Goal: Transaction & Acquisition: Purchase product/service

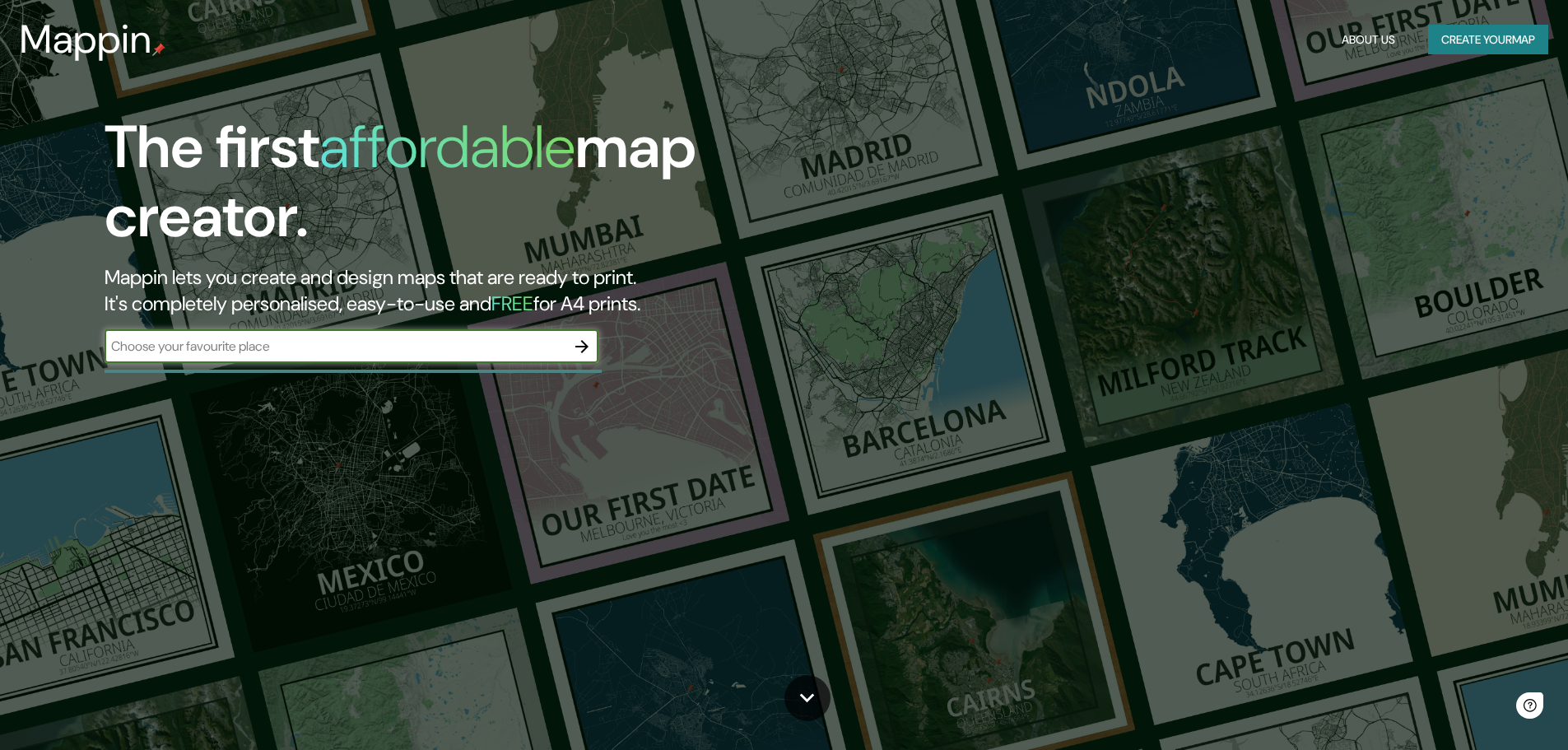
click at [571, 347] on button "button" at bounding box center [581, 346] width 33 height 33
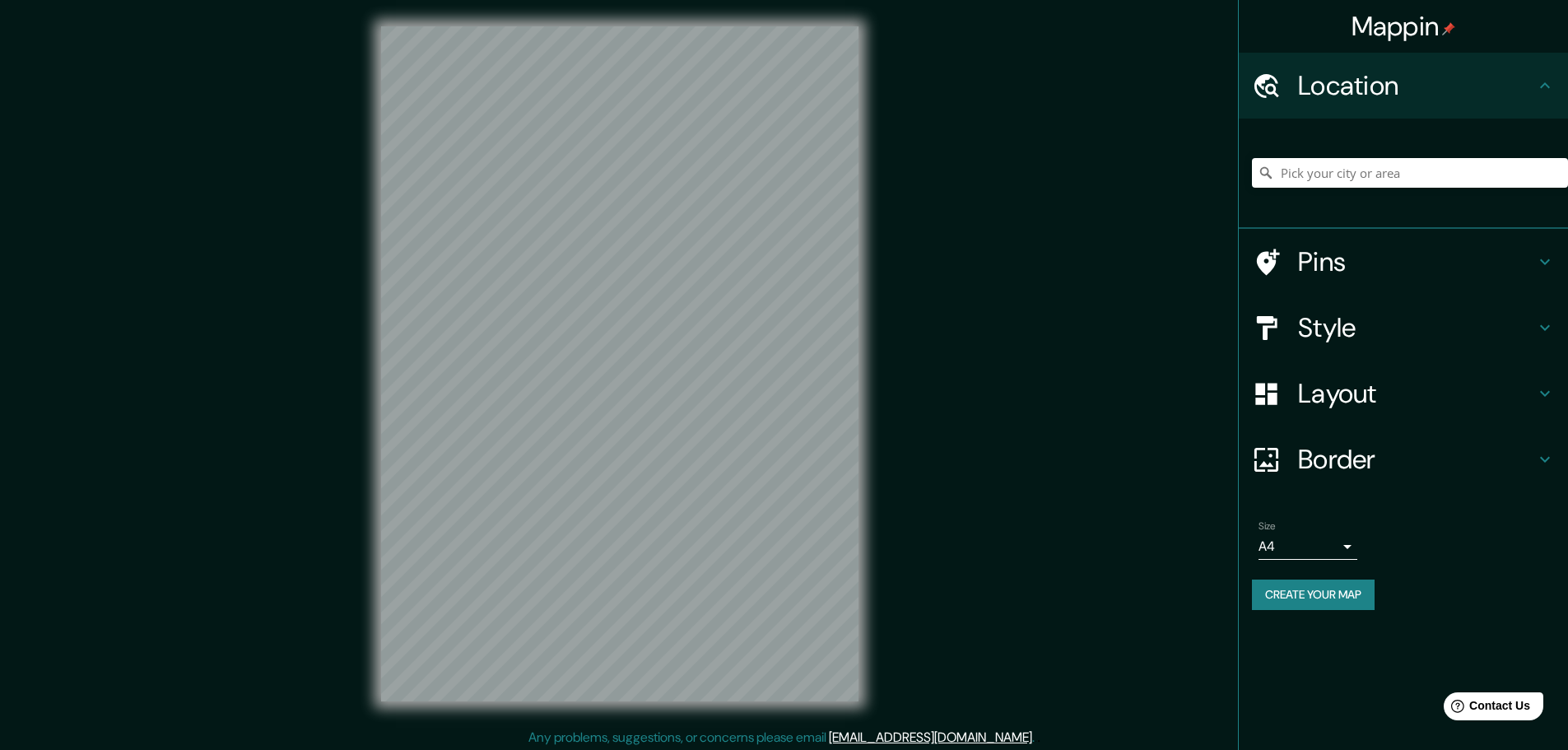
click at [1368, 263] on h4 "Pins" at bounding box center [1416, 262] width 237 height 33
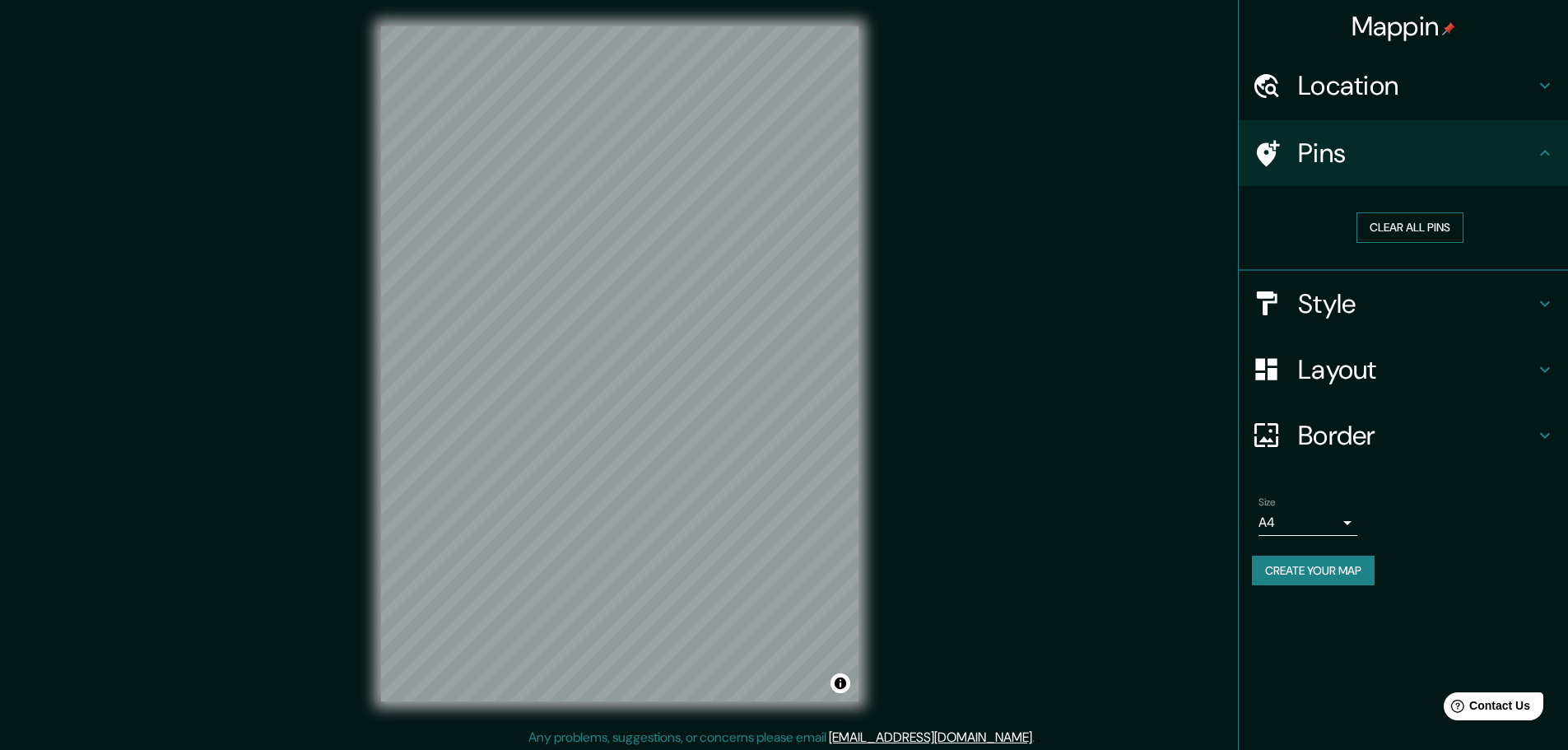
click at [1374, 227] on button "Clear all pins" at bounding box center [1409, 227] width 107 height 30
click at [864, 424] on div "© Mapbox © OpenStreetMap Improve this map" at bounding box center [619, 364] width 530 height 728
click at [1498, 108] on div "Location" at bounding box center [1403, 85] width 329 height 66
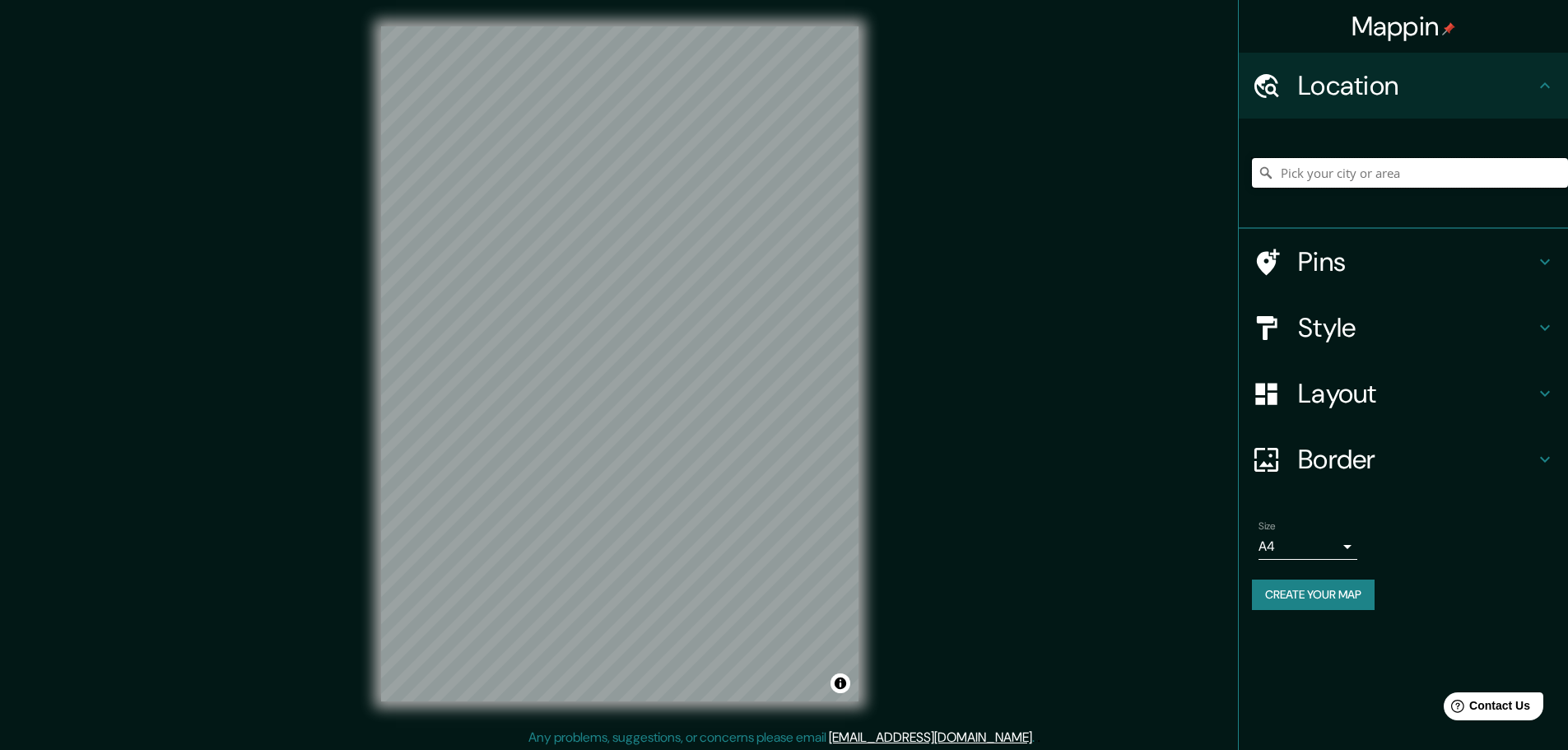
click at [1373, 168] on input "Pick your city or area" at bounding box center [1410, 172] width 316 height 30
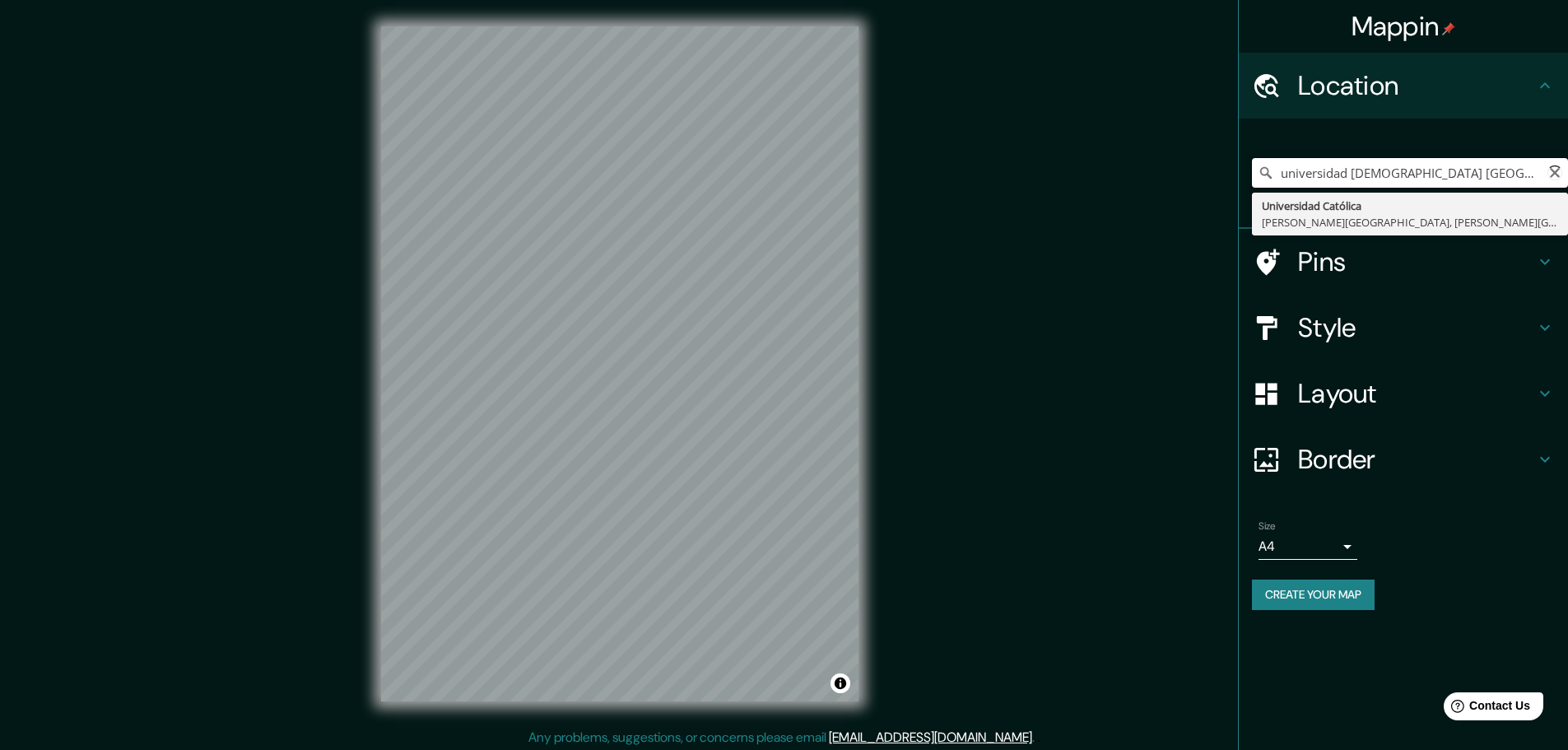
type input "[GEOGRAPHIC_DATA], [PERSON_NAME][GEOGRAPHIC_DATA], [PERSON_NAME][GEOGRAPHIC_DAT…"
